Goal: Task Accomplishment & Management: Use online tool/utility

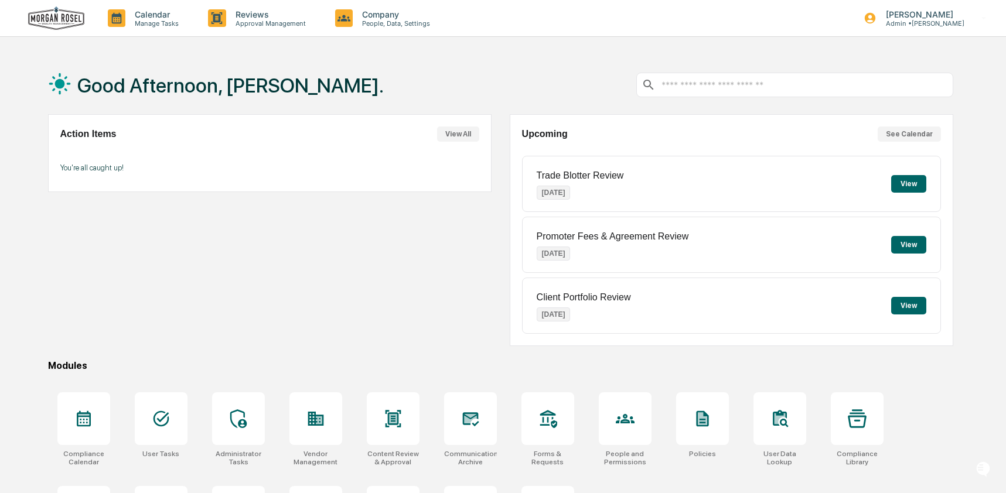
click at [171, 344] on div "Action Items View All You're all caught up!" at bounding box center [270, 230] width 444 height 232
click at [172, 406] on div at bounding box center [161, 419] width 53 height 53
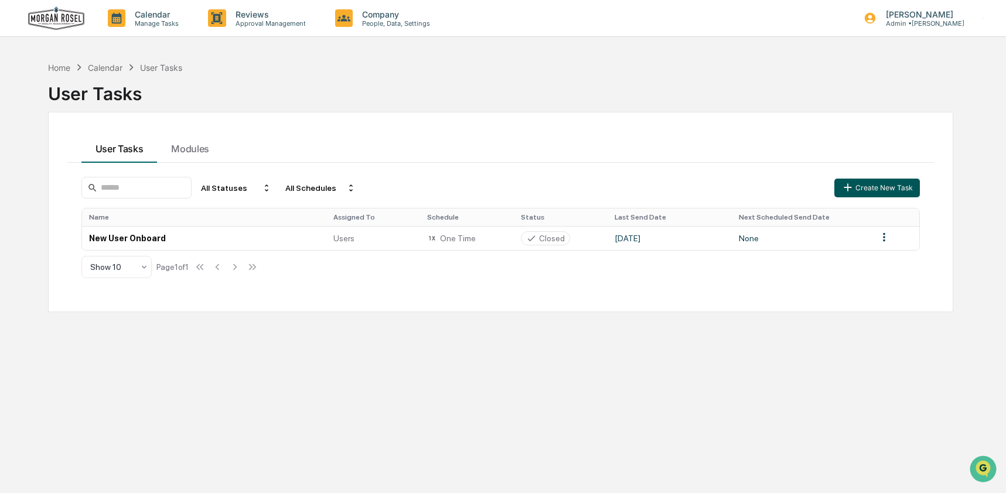
click at [894, 185] on button "Create New Task" at bounding box center [878, 188] width 86 height 19
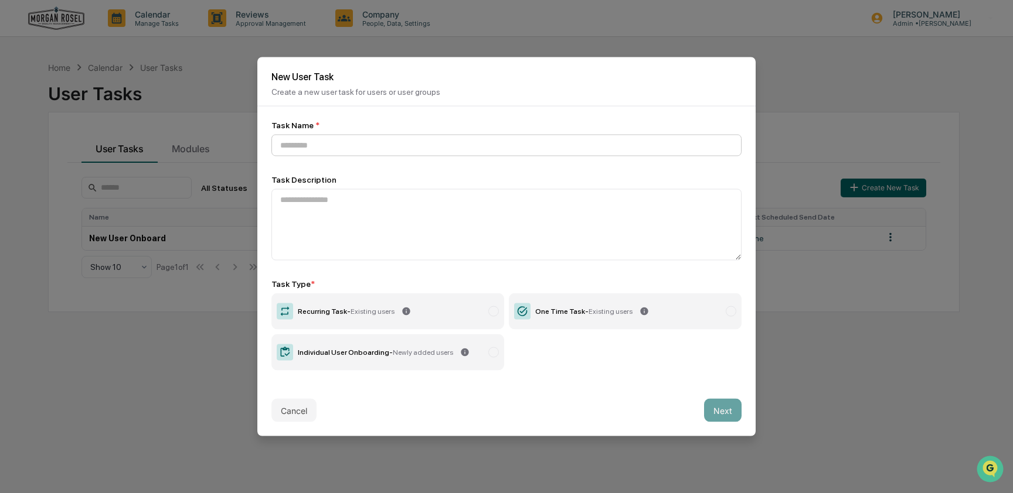
click at [423, 142] on input at bounding box center [506, 146] width 470 height 22
type input "**********"
click at [369, 312] on span "Existing users" at bounding box center [372, 312] width 44 height 8
click at [731, 404] on button "Next" at bounding box center [723, 410] width 38 height 23
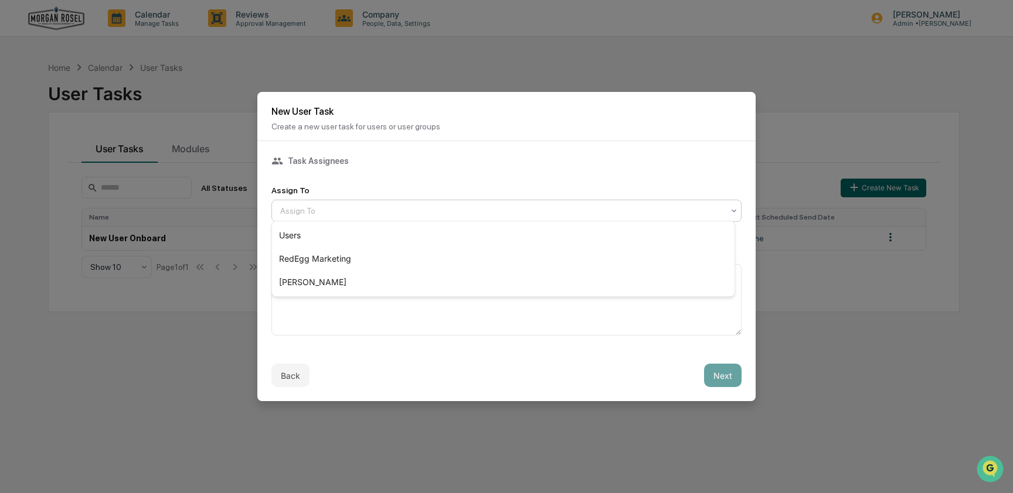
click at [401, 210] on div at bounding box center [501, 211] width 443 height 12
click at [401, 232] on div "Users" at bounding box center [503, 235] width 462 height 23
click at [714, 372] on button "Next" at bounding box center [723, 375] width 38 height 23
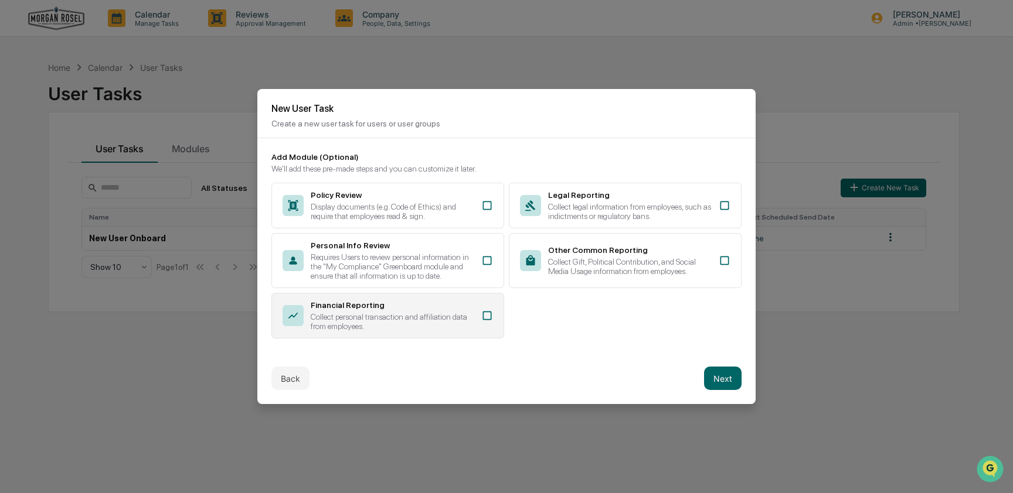
click at [435, 322] on div "Collect personal transaction and affiliation data from employees." at bounding box center [393, 321] width 164 height 19
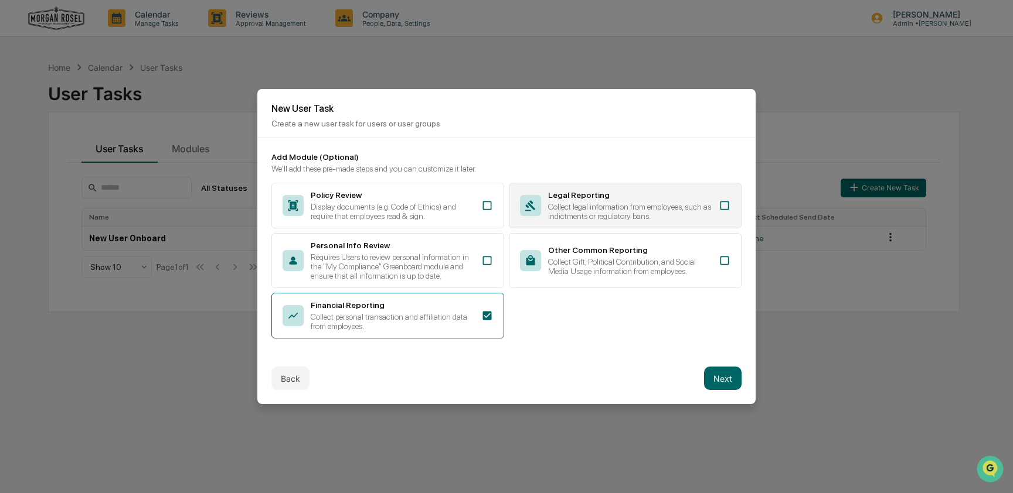
click at [680, 202] on div "Collect legal information from employees, such as indictments or regulatory ban…" at bounding box center [630, 211] width 164 height 19
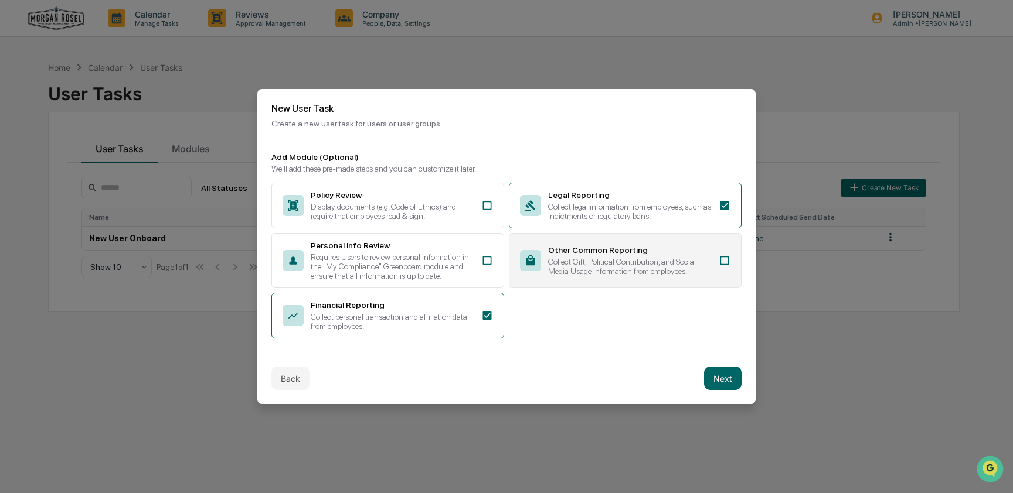
click at [665, 275] on div "Collect Gift, Political Contribution, and Social Media Usage information from e…" at bounding box center [630, 266] width 164 height 19
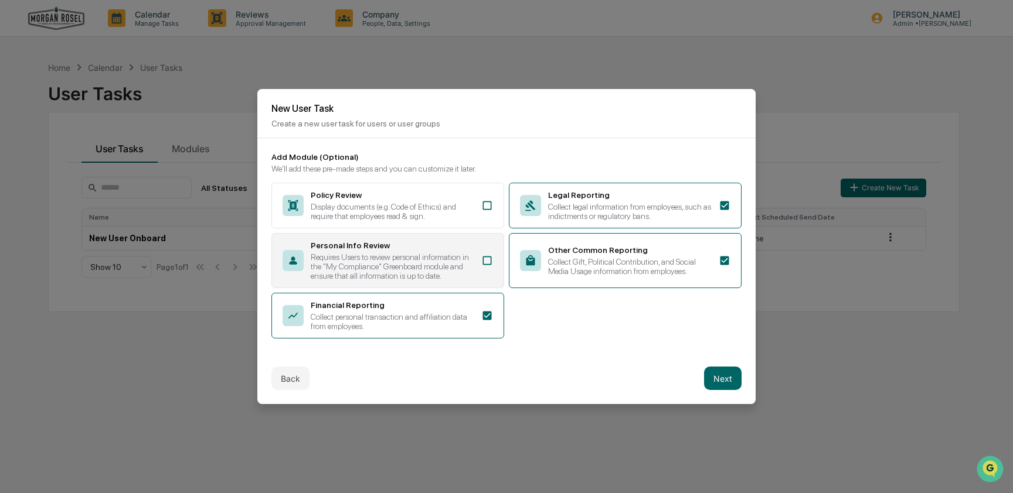
click at [490, 258] on div "Personal Info Review Requires Users to review personal information in the "My C…" at bounding box center [387, 260] width 233 height 55
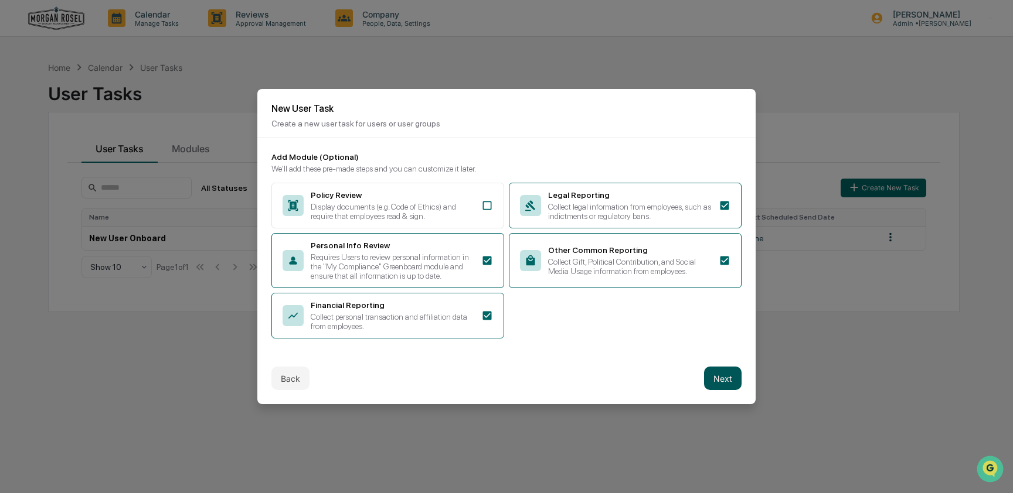
click at [717, 387] on button "Next" at bounding box center [723, 378] width 38 height 23
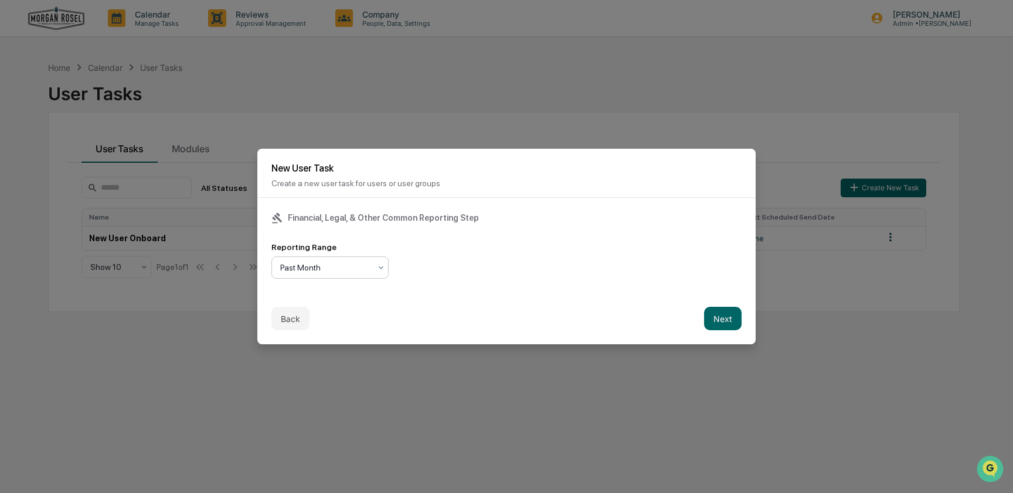
click at [311, 272] on div "Past Month" at bounding box center [325, 268] width 102 height 16
click at [314, 309] on div "Past Quarter" at bounding box center [330, 316] width 116 height 23
click at [716, 320] on button "Next" at bounding box center [723, 318] width 38 height 23
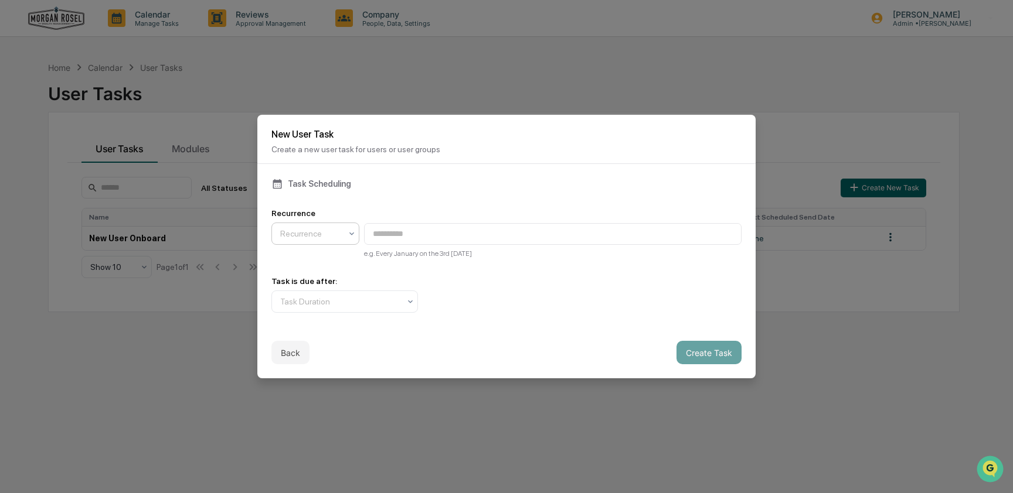
click at [346, 227] on div "Recurrence" at bounding box center [310, 234] width 73 height 16
click at [335, 244] on div "Quarterly Monthly Annually" at bounding box center [315, 281] width 87 height 75
click at [335, 247] on div "Quarterly" at bounding box center [315, 258] width 87 height 23
type input "**********"
click at [315, 305] on div "Task Duration" at bounding box center [339, 302] width 131 height 16
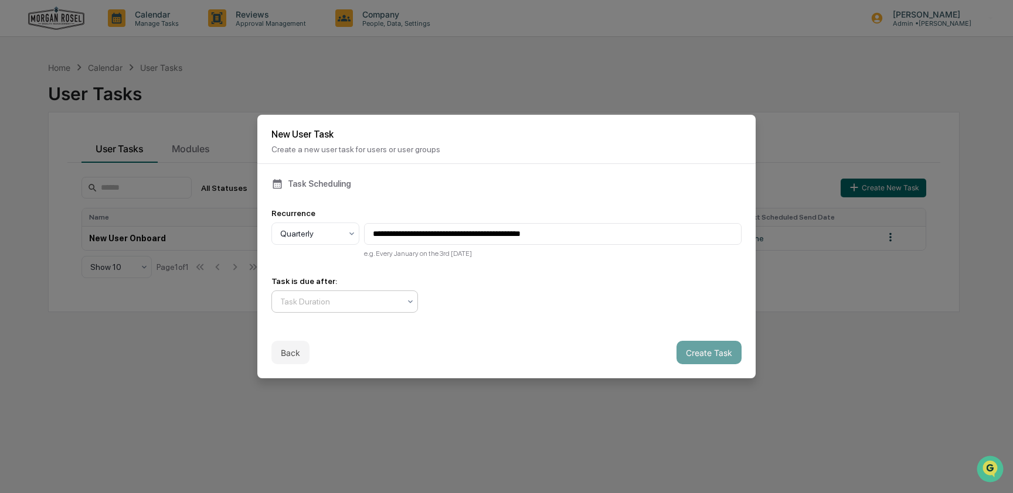
click at [372, 300] on div at bounding box center [340, 302] width 120 height 12
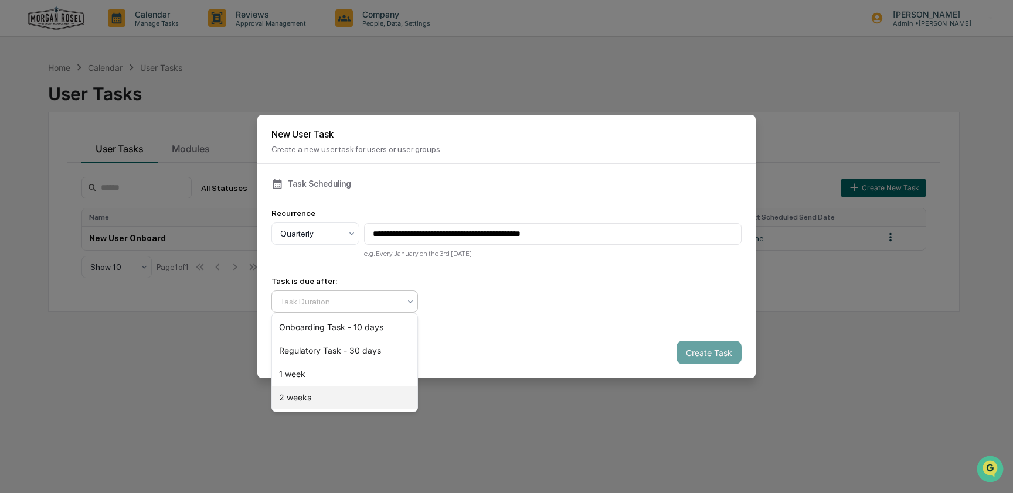
click at [371, 395] on div "2 weeks" at bounding box center [344, 397] width 145 height 23
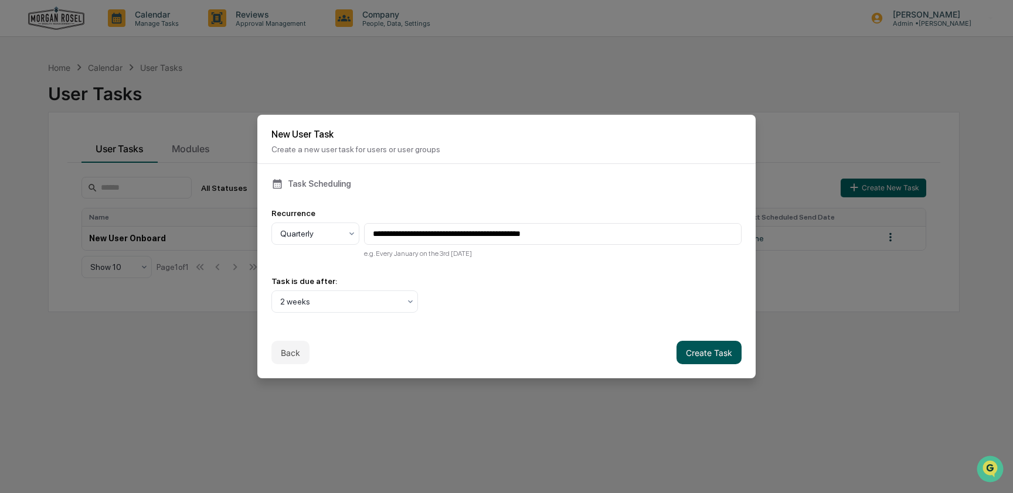
click at [706, 352] on button "Create Task" at bounding box center [708, 352] width 65 height 23
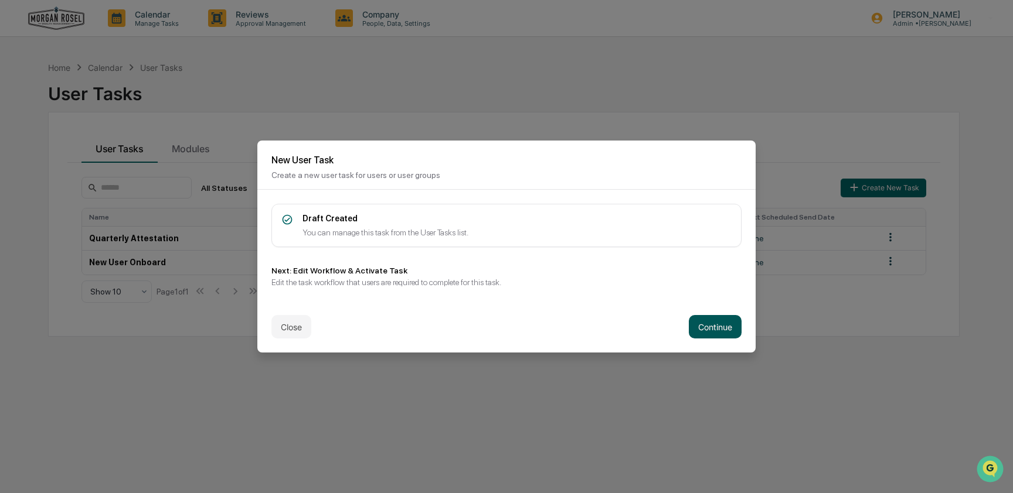
click at [694, 332] on button "Continue" at bounding box center [715, 326] width 53 height 23
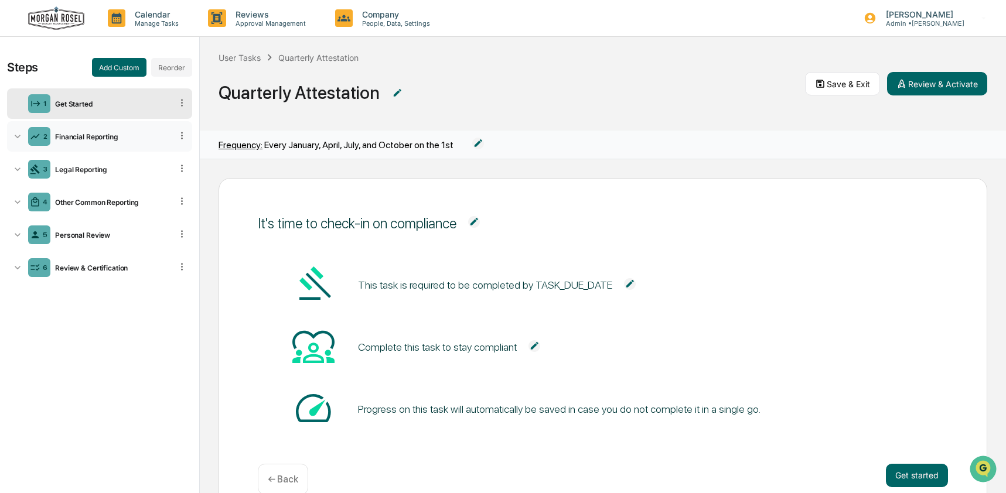
click at [80, 134] on div "Financial Reporting" at bounding box center [110, 136] width 121 height 9
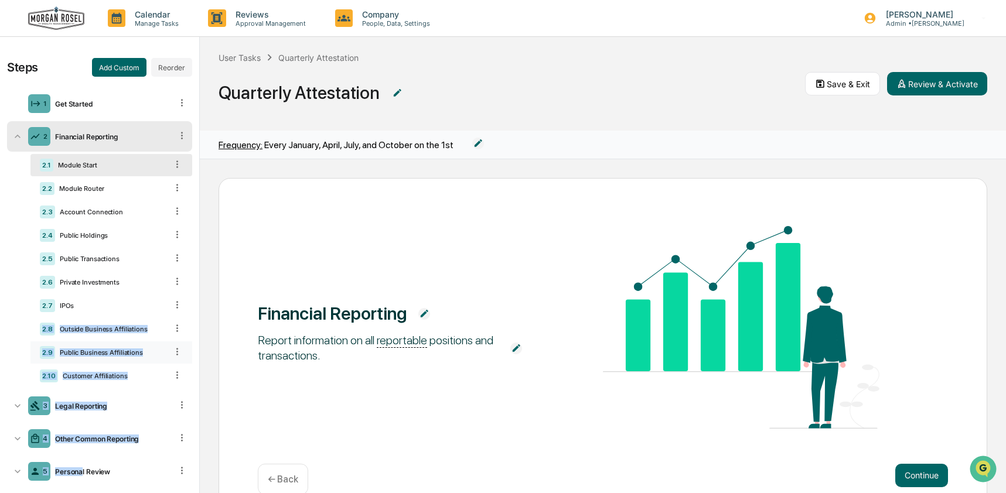
drag, startPoint x: 82, startPoint y: 476, endPoint x: 103, endPoint y: 346, distance: 131.2
click at [90, 316] on ul "1 Get Started 2 Financial Reporting 2.1 Module Start 2.2 Module Router 2.3 Acco…" at bounding box center [99, 304] width 185 height 436
drag, startPoint x: 174, startPoint y: 476, endPoint x: 168, endPoint y: 298, distance: 177.7
click at [169, 298] on ul "1 Get Started 2 Financial Reporting 2.1 Module Start 2.2 Module Router 2.3 Acco…" at bounding box center [99, 304] width 185 height 436
click at [144, 364] on div "2.9 Public Business Affiliations" at bounding box center [111, 353] width 162 height 22
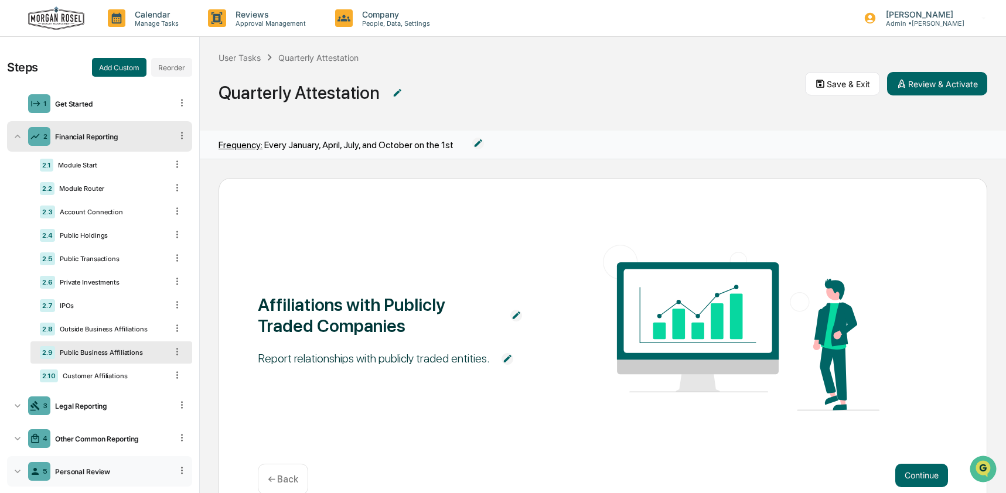
click at [16, 476] on icon at bounding box center [18, 472] width 12 height 12
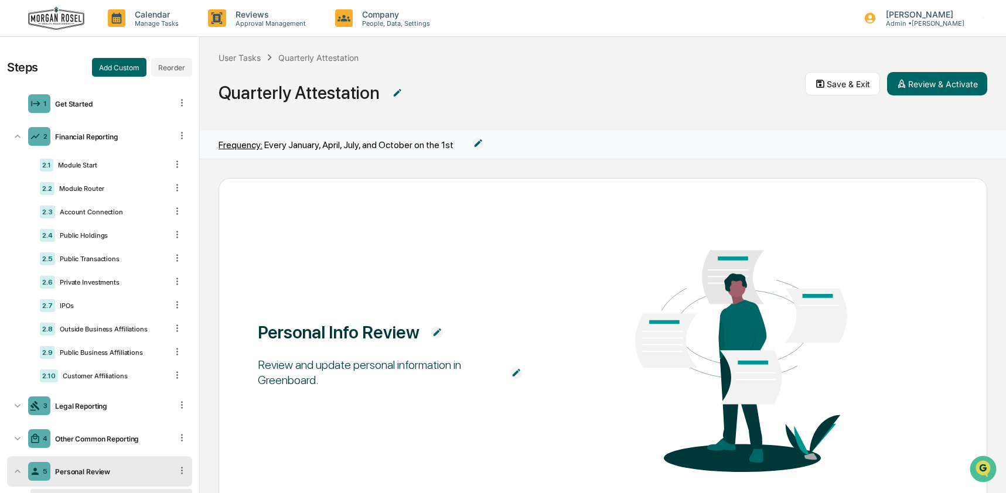
click at [16, 476] on icon at bounding box center [18, 472] width 12 height 12
click at [107, 474] on div "Personal Review" at bounding box center [110, 472] width 121 height 9
click at [12, 125] on div "2 Financial Reporting" at bounding box center [99, 136] width 185 height 30
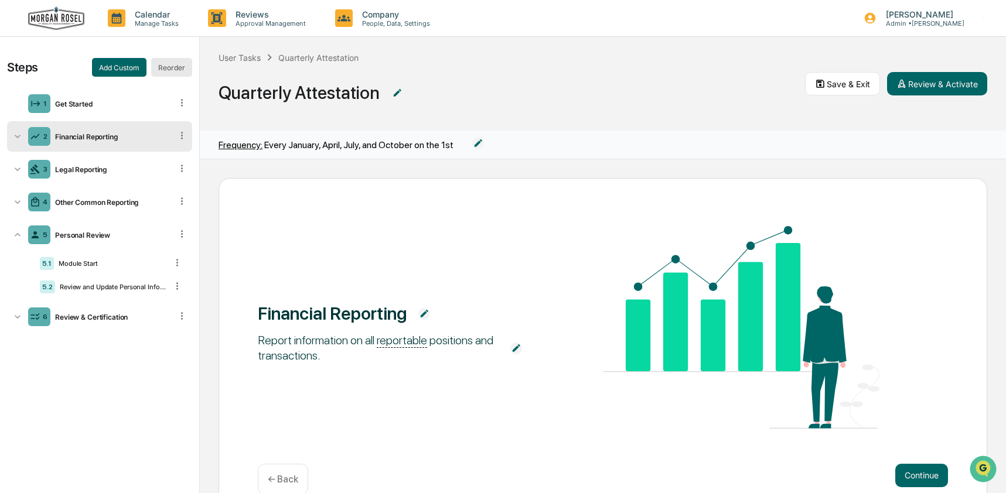
click at [168, 69] on button "Reorder" at bounding box center [171, 67] width 41 height 19
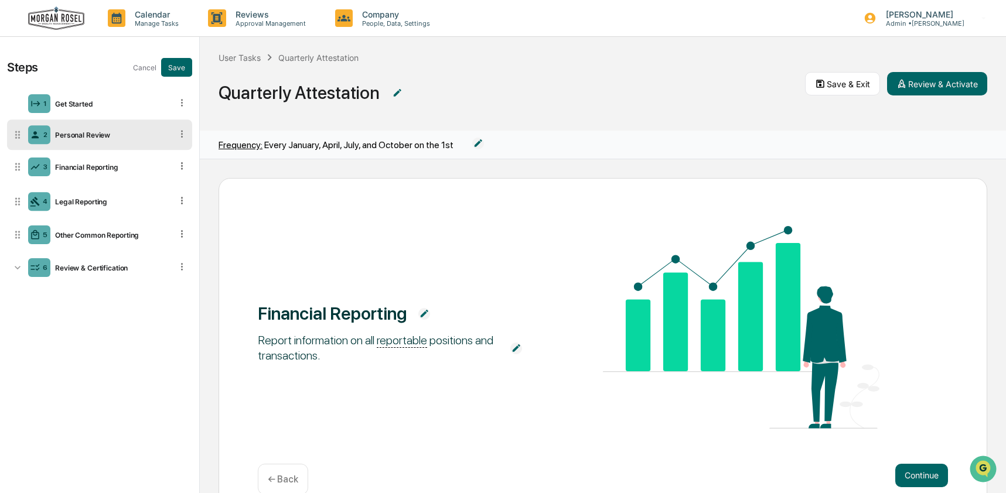
drag, startPoint x: 15, startPoint y: 233, endPoint x: 23, endPoint y: 132, distance: 100.6
click at [23, 132] on div "2 Personal Review" at bounding box center [99, 135] width 185 height 30
click at [184, 67] on button "Save" at bounding box center [176, 67] width 31 height 19
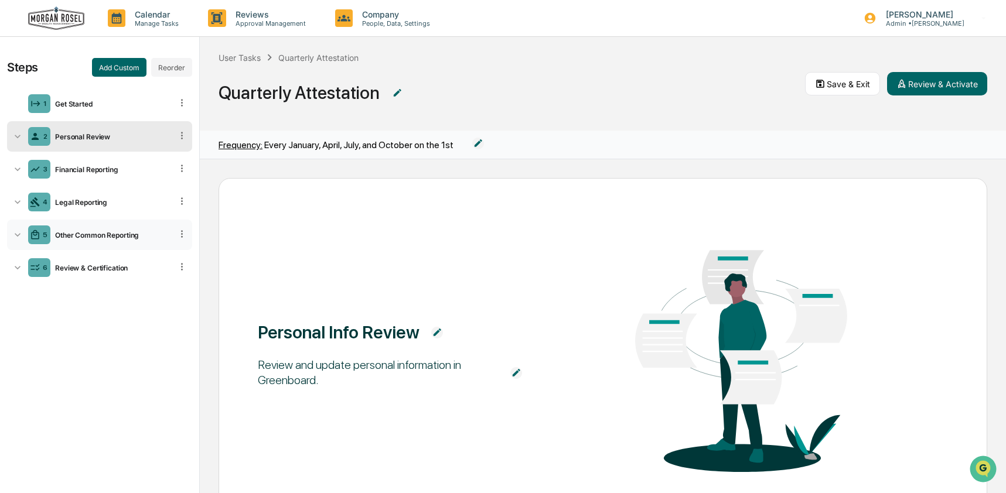
click at [72, 235] on div "Other Common Reporting" at bounding box center [110, 235] width 121 height 9
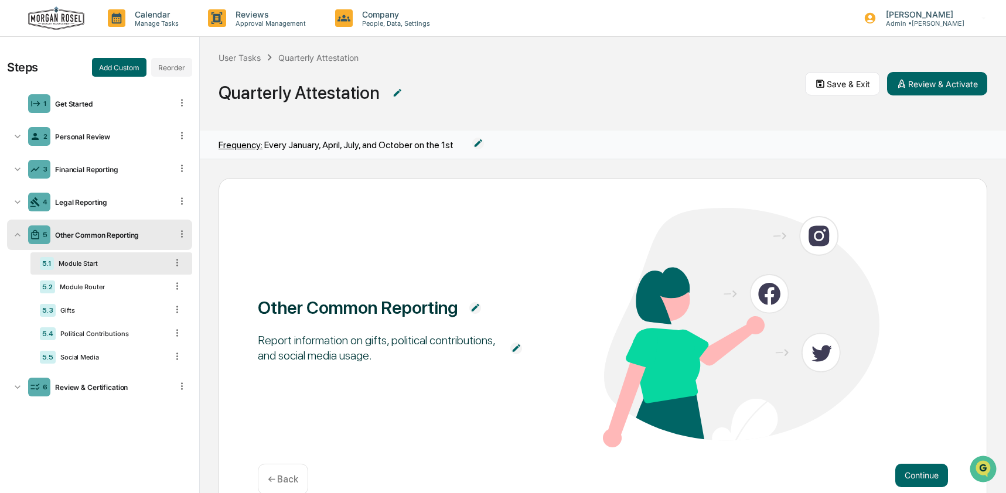
click at [21, 236] on icon at bounding box center [18, 235] width 12 height 12
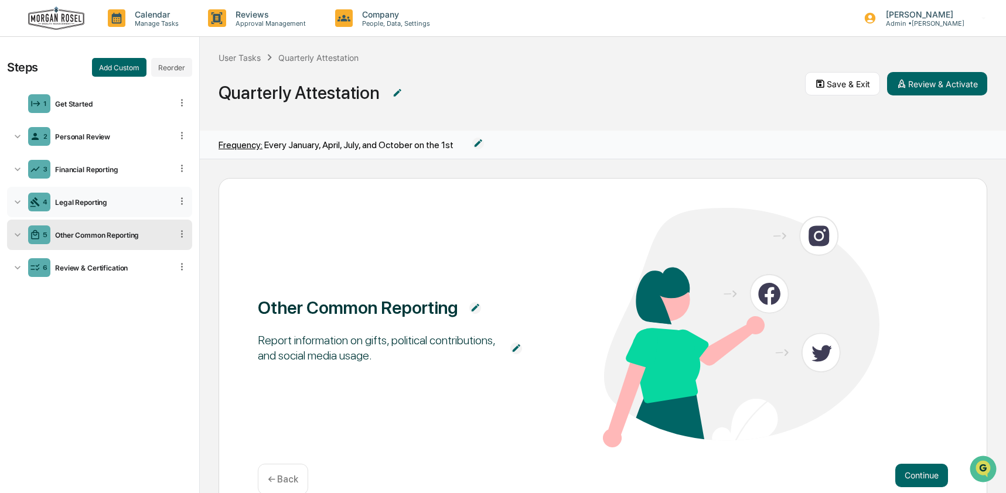
click at [185, 199] on icon at bounding box center [181, 201] width 11 height 11
click at [172, 217] on div "Delete" at bounding box center [168, 218] width 39 height 19
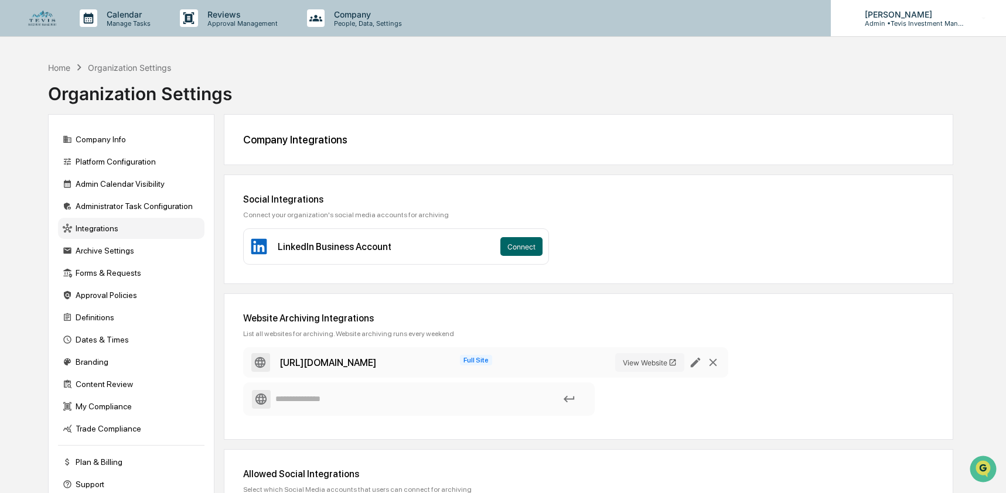
click at [954, 26] on p "Admin • Tevis Investment Management" at bounding box center [910, 23] width 109 height 8
